Goal: Entertainment & Leisure: Consume media (video, audio)

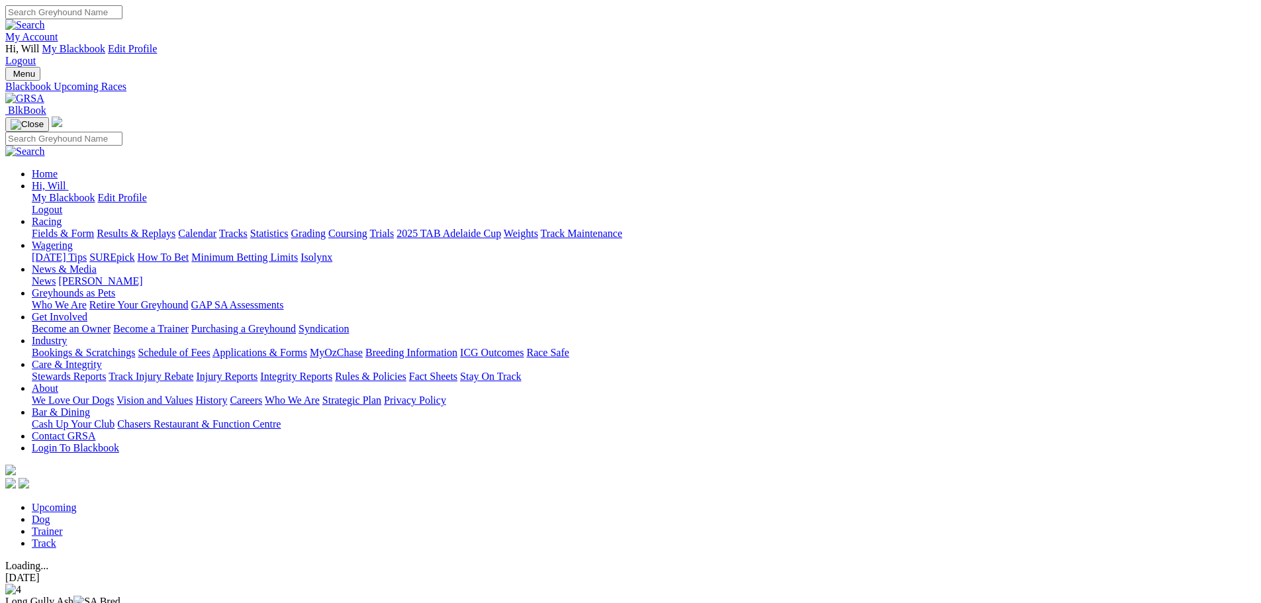
click at [175, 228] on link "Results & Replays" at bounding box center [136, 233] width 79 height 11
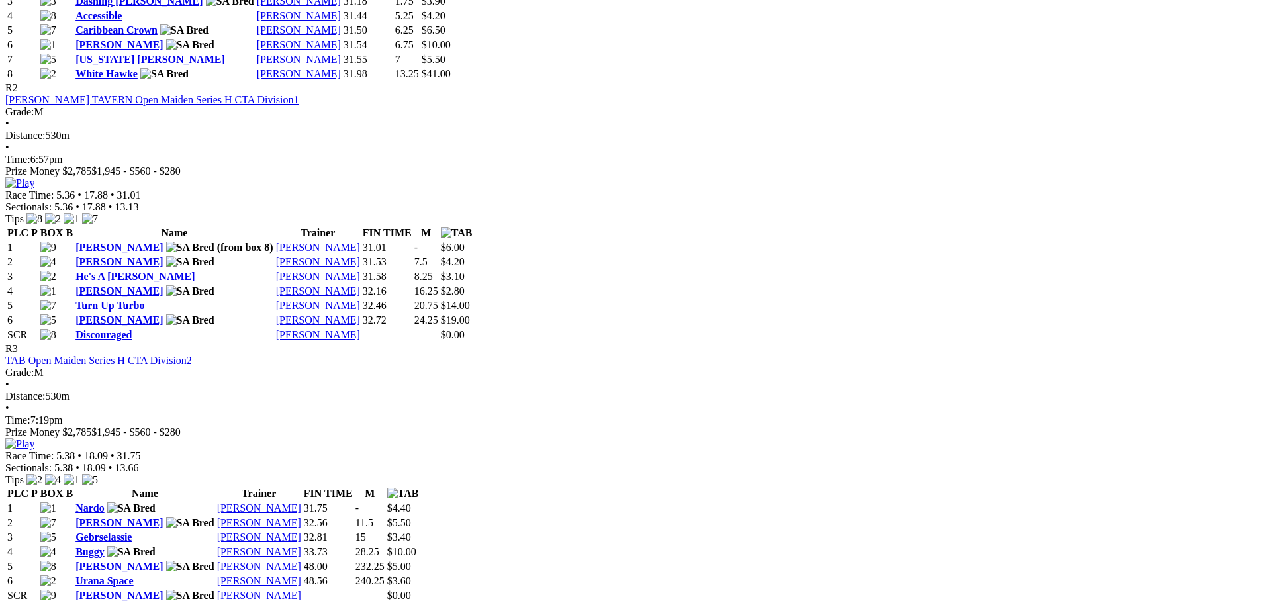
scroll to position [927, 0]
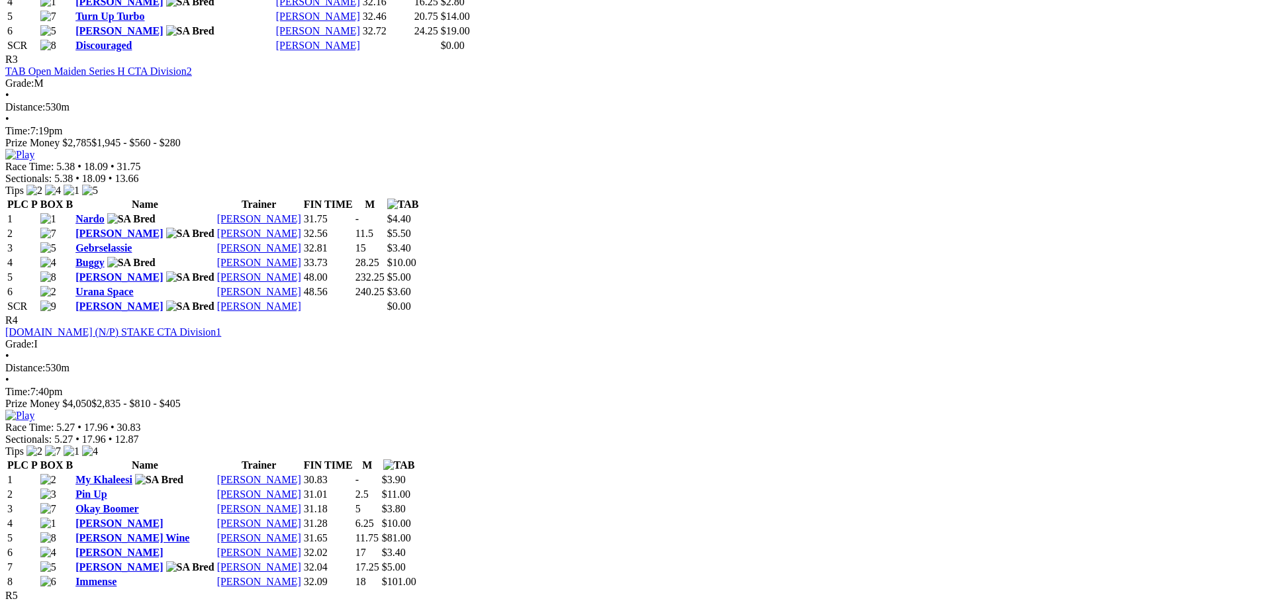
scroll to position [1192, 0]
